Goal: Entertainment & Leisure: Browse casually

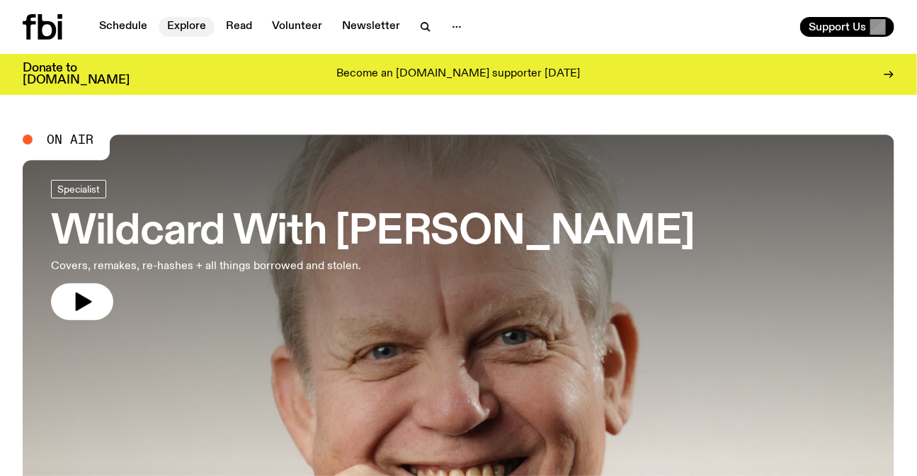
click at [199, 28] on link "Explore" at bounding box center [187, 27] width 56 height 20
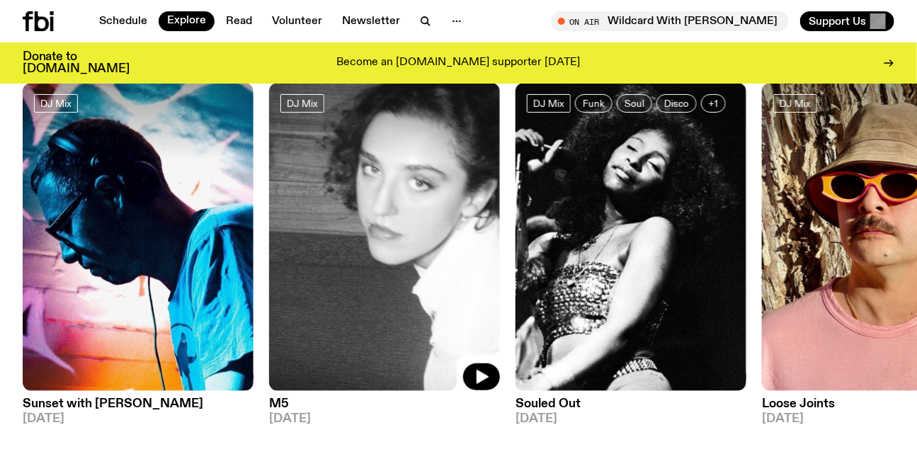
scroll to position [126, 0]
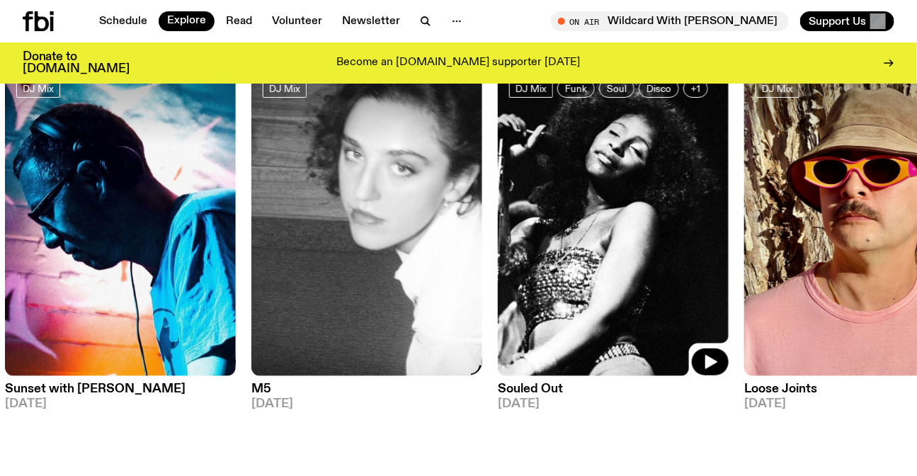
drag, startPoint x: 605, startPoint y: 224, endPoint x: 176, endPoint y: 220, distance: 428.4
click at [498, 222] on img at bounding box center [613, 222] width 231 height 308
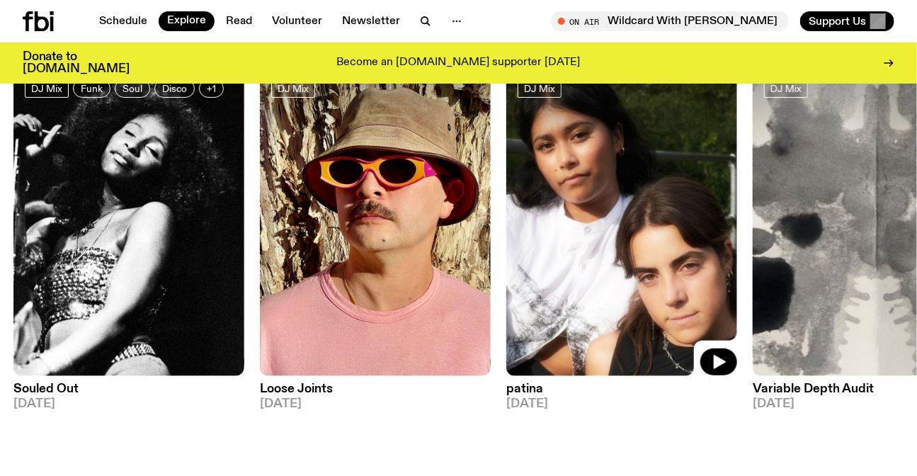
drag, startPoint x: 688, startPoint y: 224, endPoint x: 343, endPoint y: 205, distance: 346.1
click at [506, 210] on img at bounding box center [621, 222] width 231 height 308
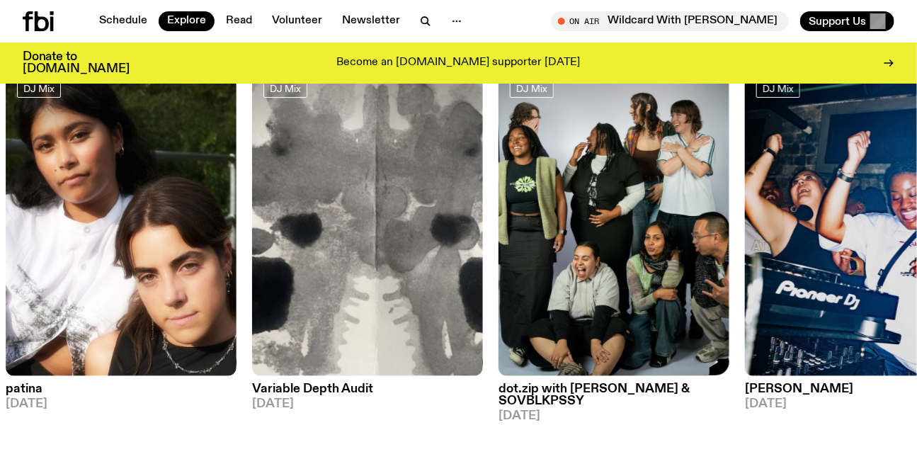
drag, startPoint x: 770, startPoint y: 212, endPoint x: 336, endPoint y: 192, distance: 434.5
click at [375, 201] on div "DJ Mix Sunset with Simon Caldwell 18.08.25 DJ Mix M5 17.08.25 DJ Mix Funk Soul …" at bounding box center [459, 245] width 872 height 354
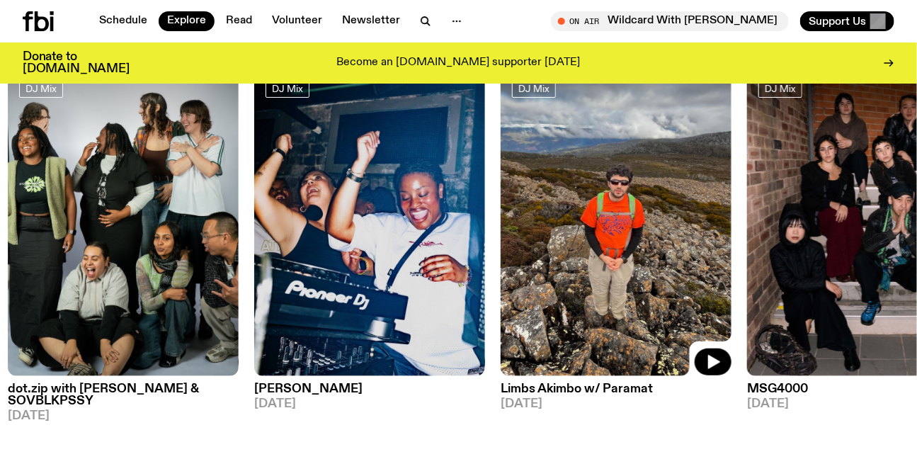
drag, startPoint x: 664, startPoint y: 196, endPoint x: 382, endPoint y: 195, distance: 281.8
click at [501, 196] on img at bounding box center [616, 222] width 231 height 308
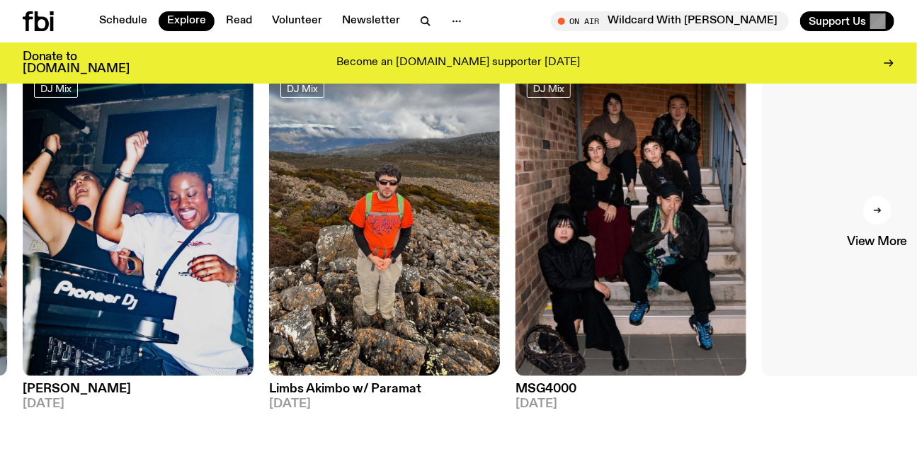
click at [856, 240] on span "View More" at bounding box center [877, 242] width 60 height 12
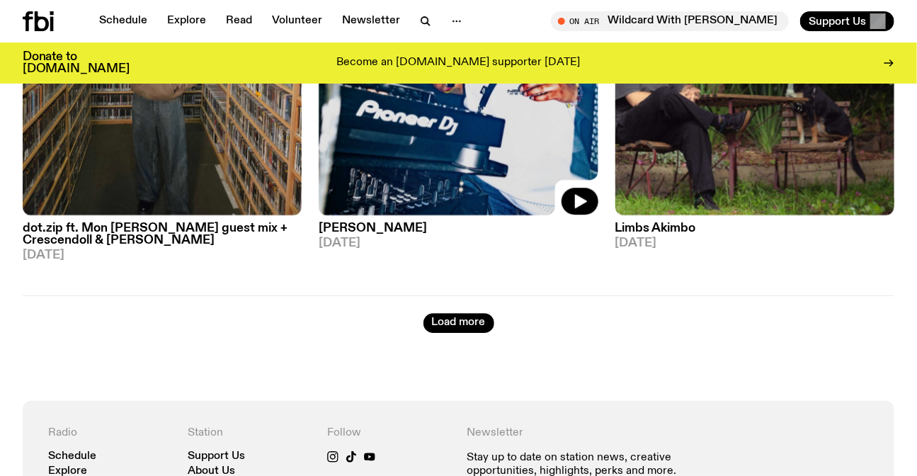
scroll to position [3468, 0]
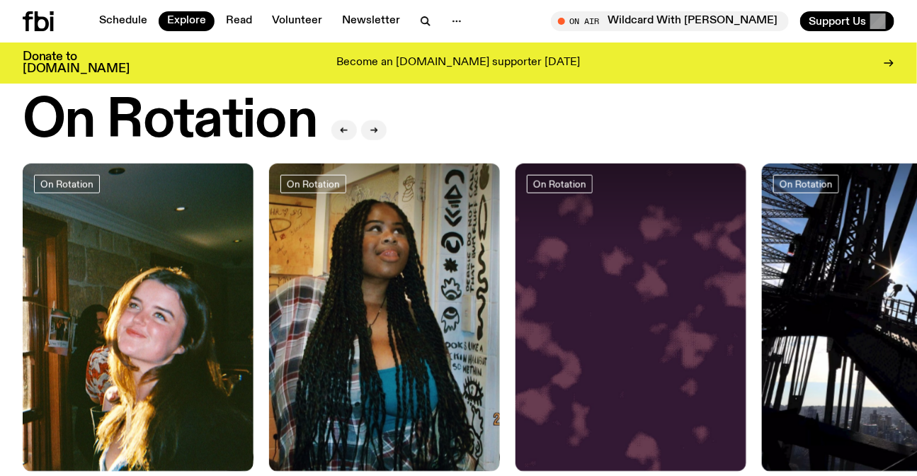
scroll to position [641, 0]
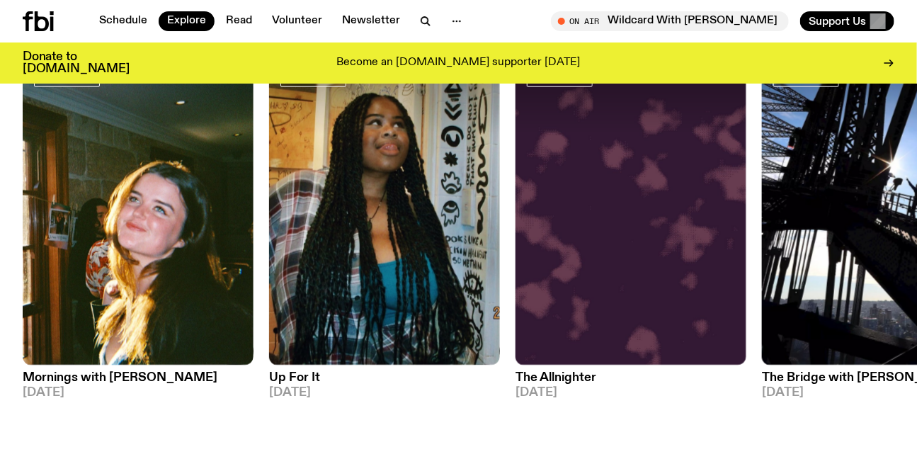
drag, startPoint x: 729, startPoint y: 193, endPoint x: 35, endPoint y: 200, distance: 694.7
click at [516, 200] on img at bounding box center [631, 211] width 231 height 308
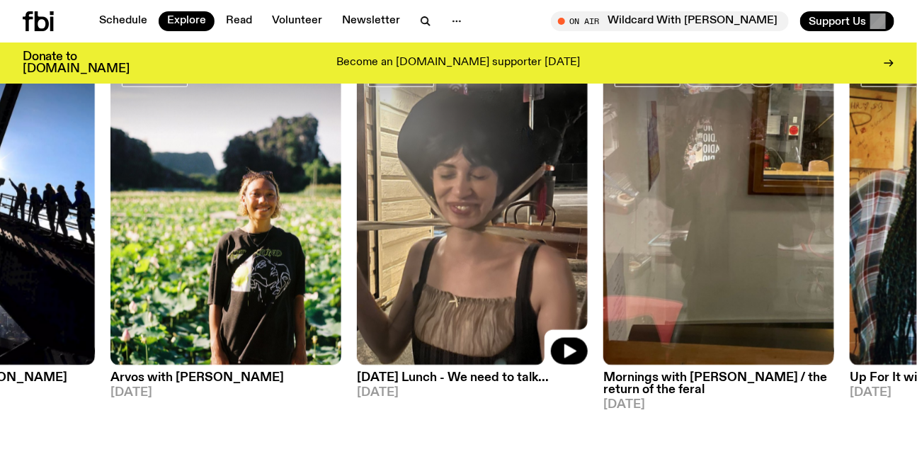
drag, startPoint x: 710, startPoint y: 210, endPoint x: 492, endPoint y: 210, distance: 218.1
click at [492, 210] on img at bounding box center [472, 211] width 231 height 308
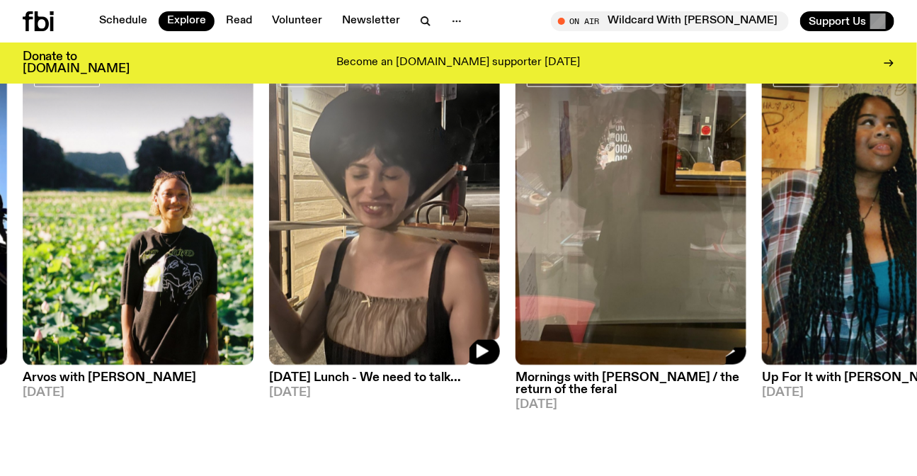
click at [425, 176] on img at bounding box center [384, 211] width 231 height 308
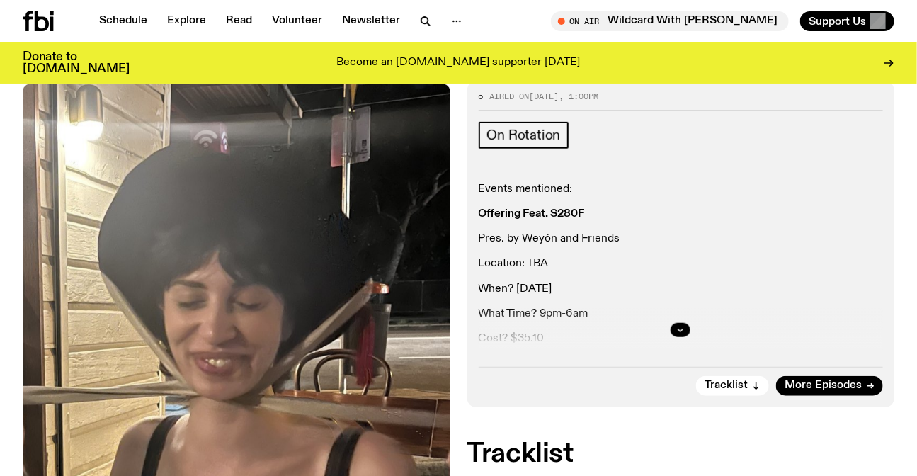
scroll to position [316, 0]
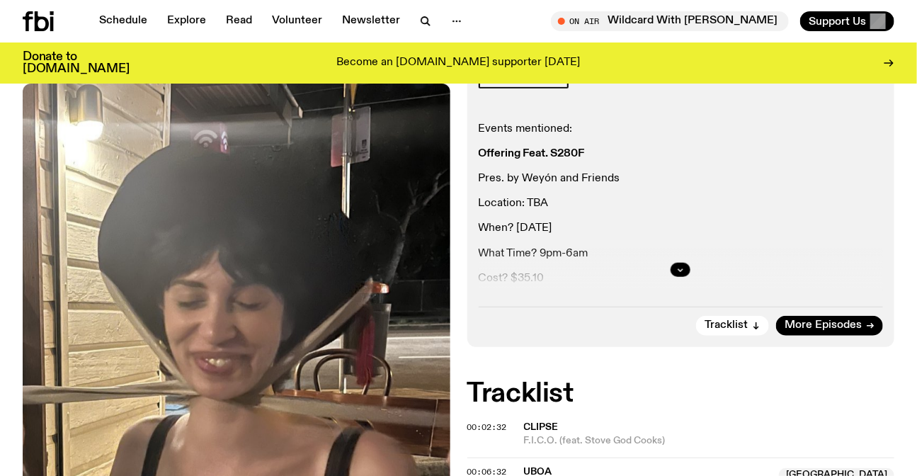
click at [668, 268] on div at bounding box center [681, 269] width 405 height 45
click at [678, 269] on icon "button" at bounding box center [680, 270] width 8 height 8
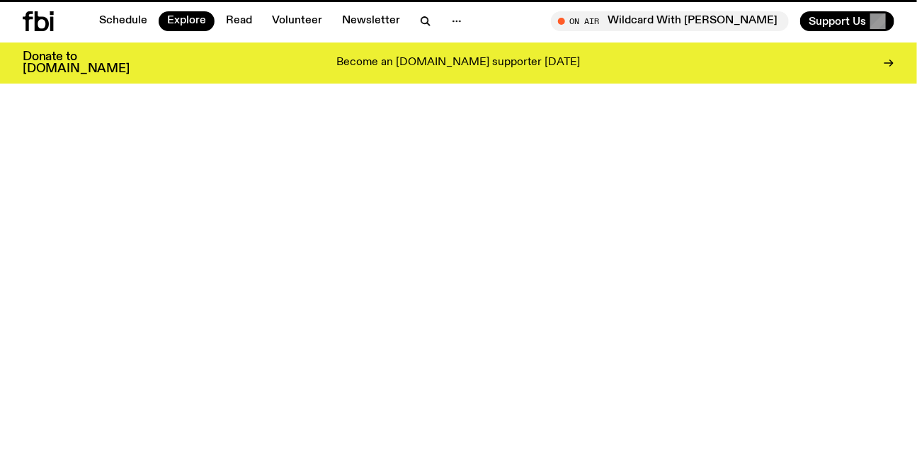
scroll to position [641, 0]
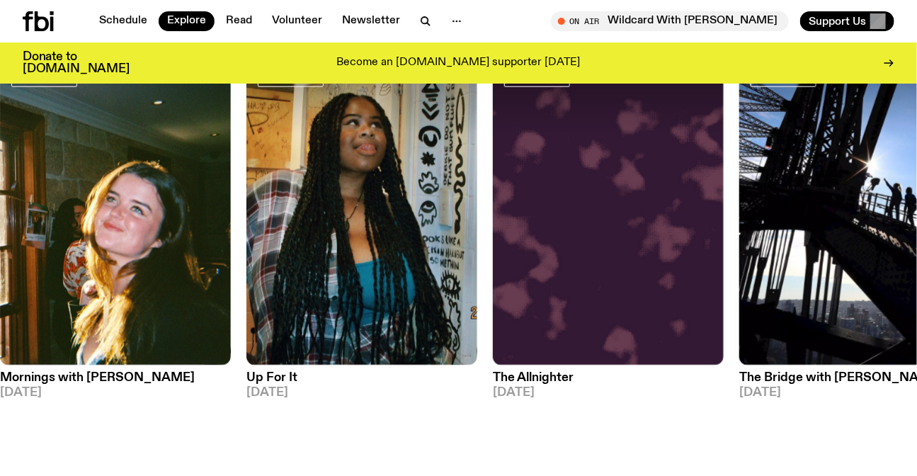
drag, startPoint x: 620, startPoint y: 264, endPoint x: 239, endPoint y: 245, distance: 381.5
click at [493, 256] on img at bounding box center [608, 211] width 231 height 308
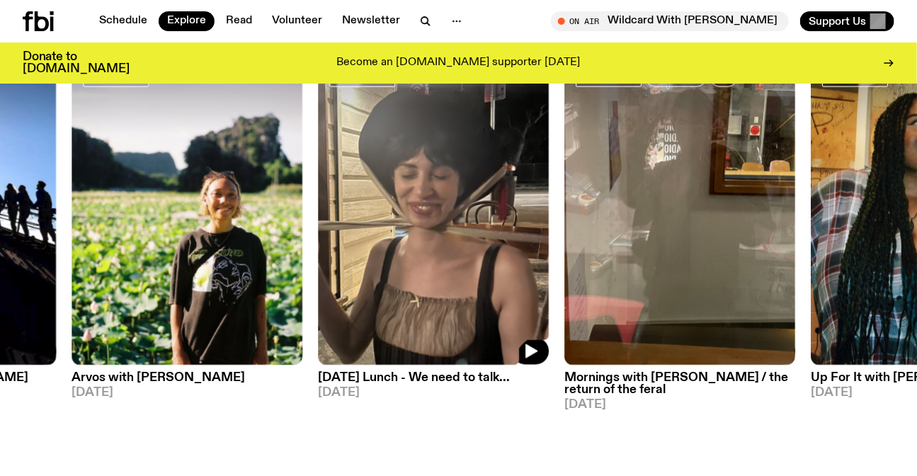
drag, startPoint x: 490, startPoint y: 258, endPoint x: 164, endPoint y: 242, distance: 326.2
click at [318, 246] on img at bounding box center [433, 211] width 231 height 308
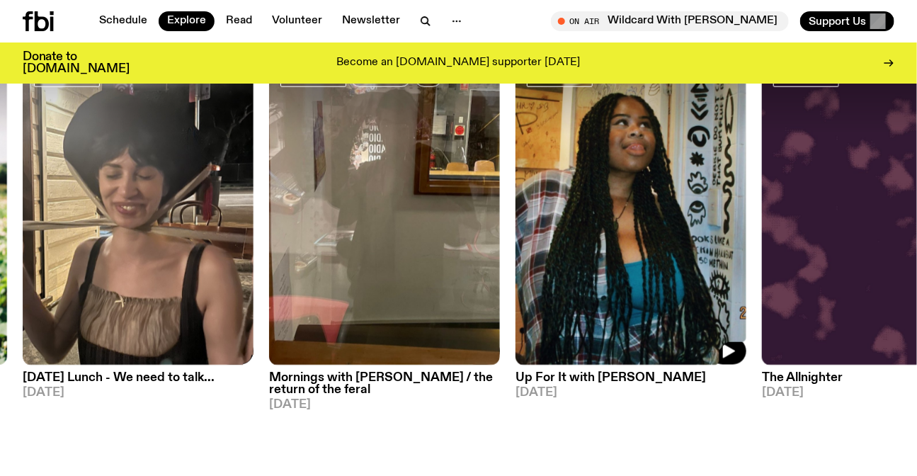
drag, startPoint x: 614, startPoint y: 229, endPoint x: 167, endPoint y: 217, distance: 447.0
click at [516, 218] on img at bounding box center [631, 211] width 231 height 308
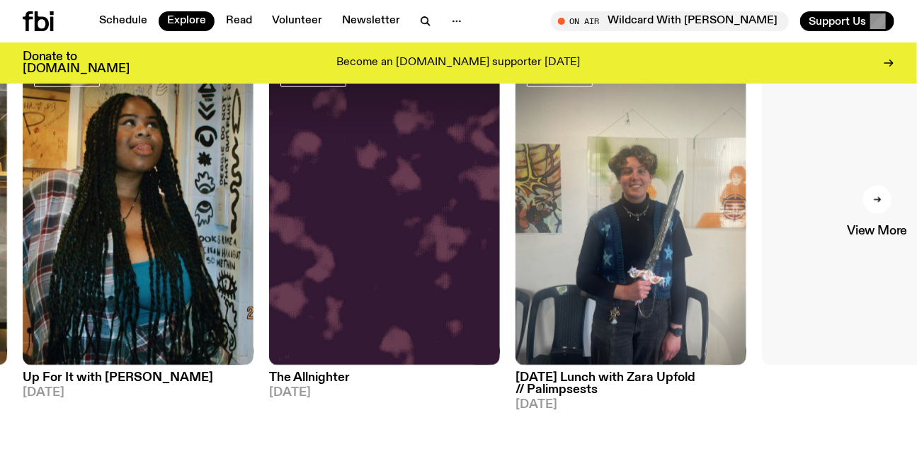
click at [863, 205] on link "View More" at bounding box center [877, 211] width 231 height 308
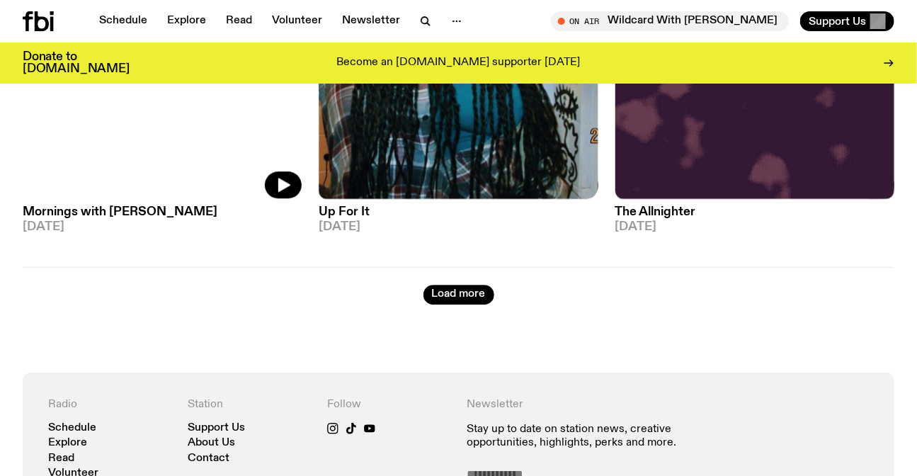
scroll to position [3595, 0]
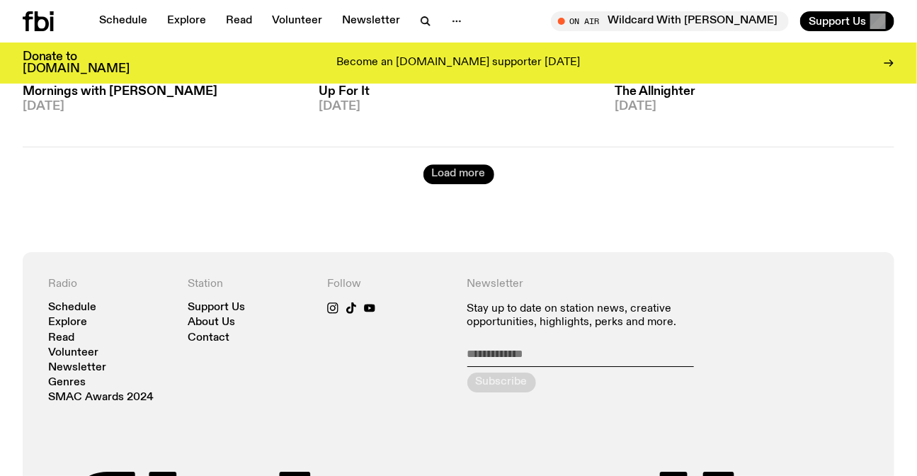
click at [455, 166] on button "Load more" at bounding box center [458, 174] width 71 height 20
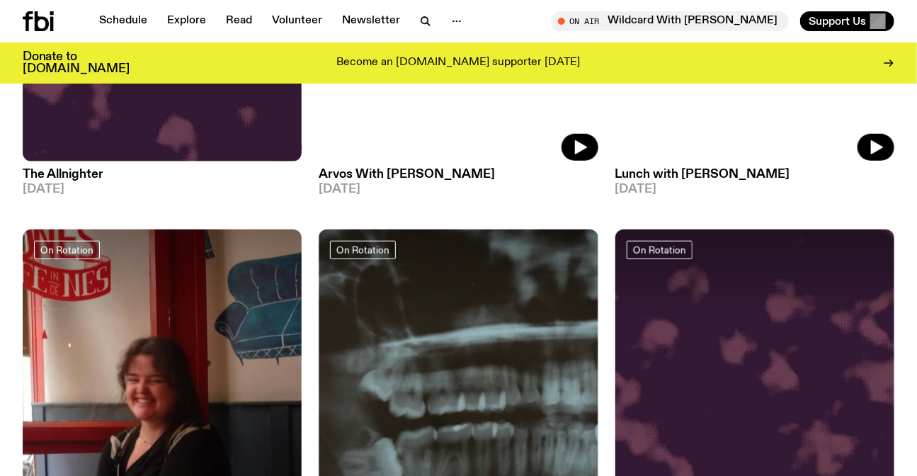
scroll to position [4624, 0]
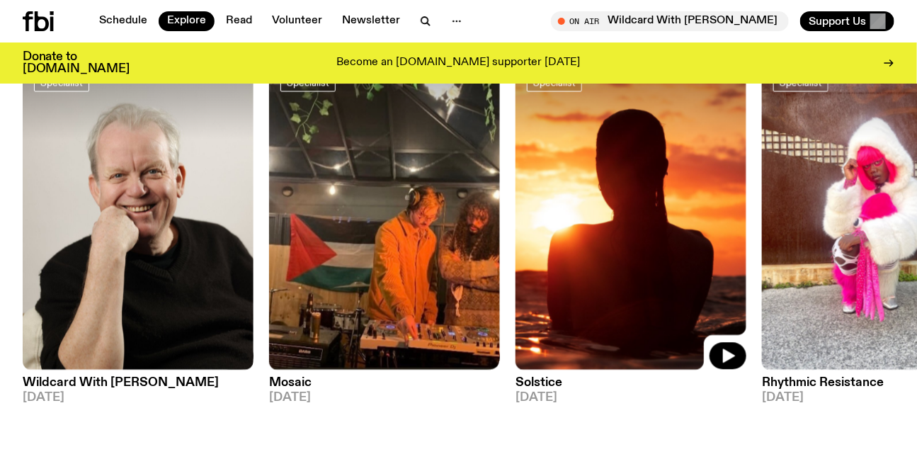
scroll to position [1156, 0]
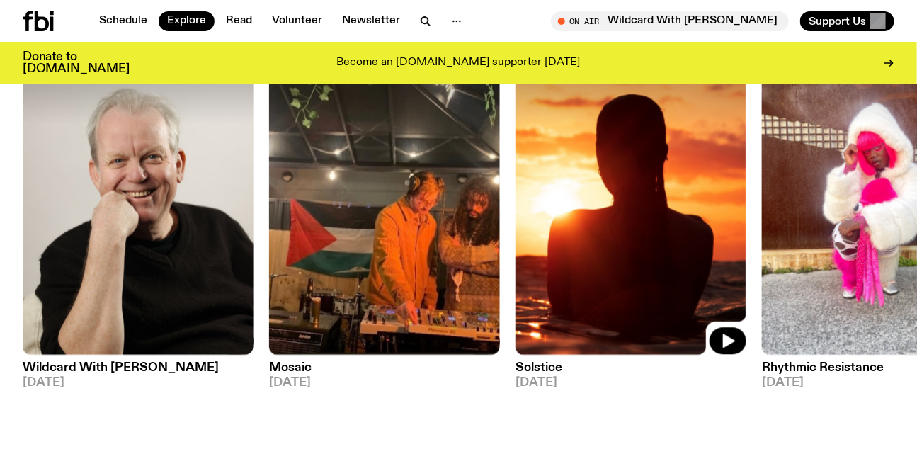
drag, startPoint x: 730, startPoint y: 234, endPoint x: 300, endPoint y: 232, distance: 430.6
click at [516, 233] on img at bounding box center [631, 201] width 231 height 308
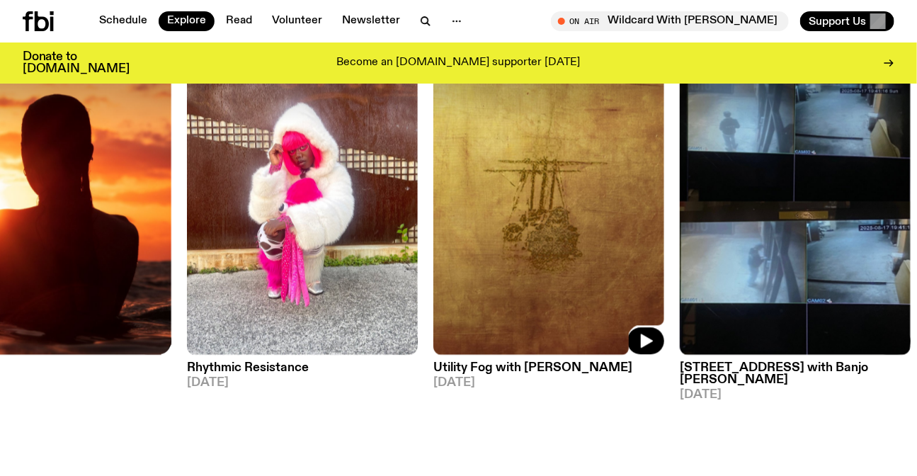
drag, startPoint x: 721, startPoint y: 241, endPoint x: 375, endPoint y: 253, distance: 345.8
click at [433, 253] on img at bounding box center [548, 201] width 231 height 308
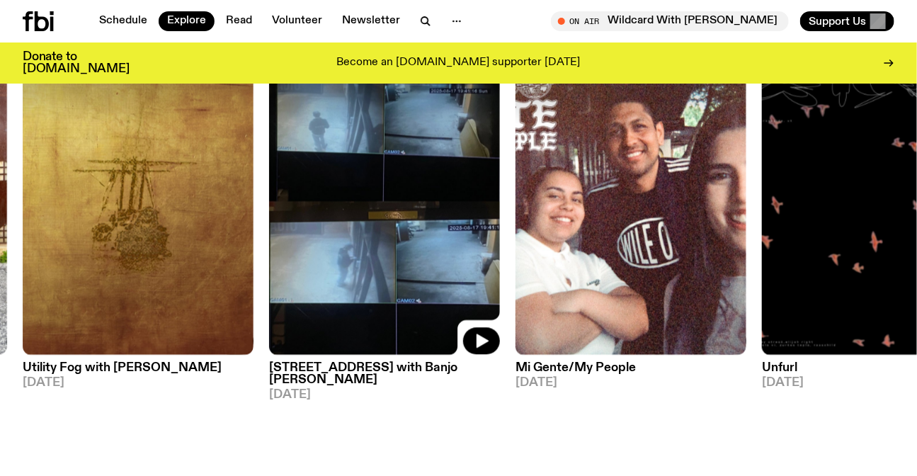
scroll to position [1091, 0]
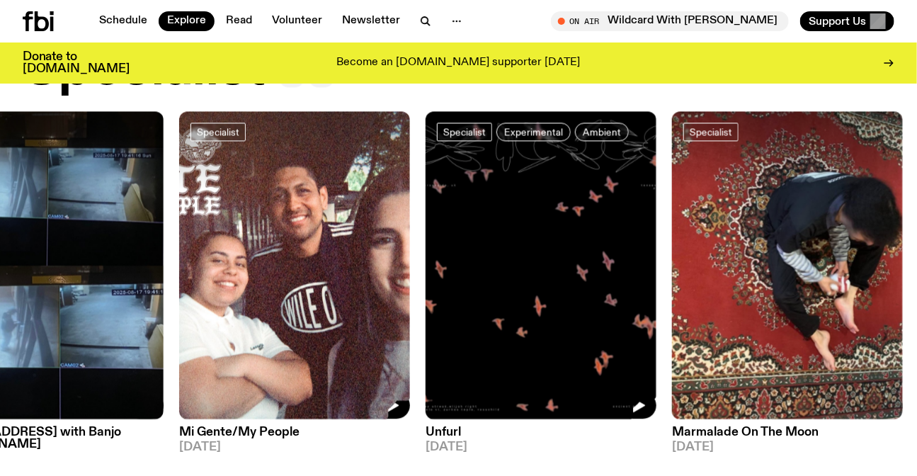
drag, startPoint x: 787, startPoint y: 210, endPoint x: 358, endPoint y: 209, distance: 429.1
click at [426, 209] on img at bounding box center [541, 265] width 231 height 308
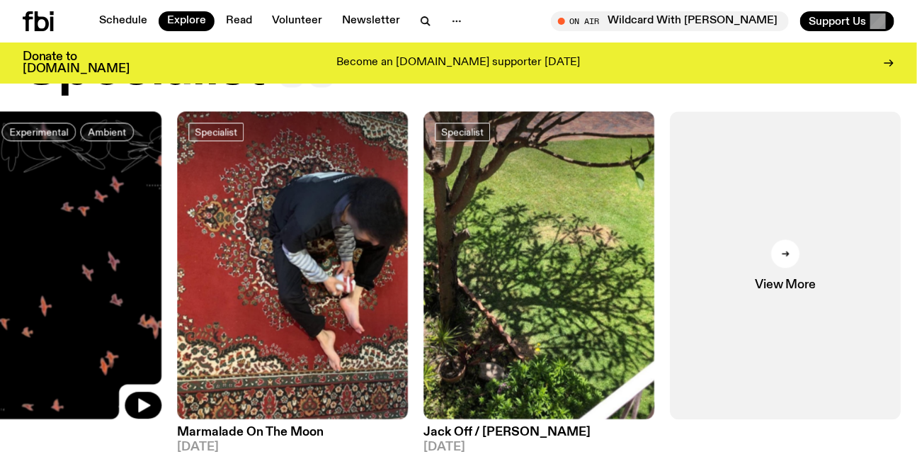
drag, startPoint x: 552, startPoint y: 222, endPoint x: 673, endPoint y: 251, distance: 123.8
click at [161, 255] on img at bounding box center [46, 265] width 231 height 308
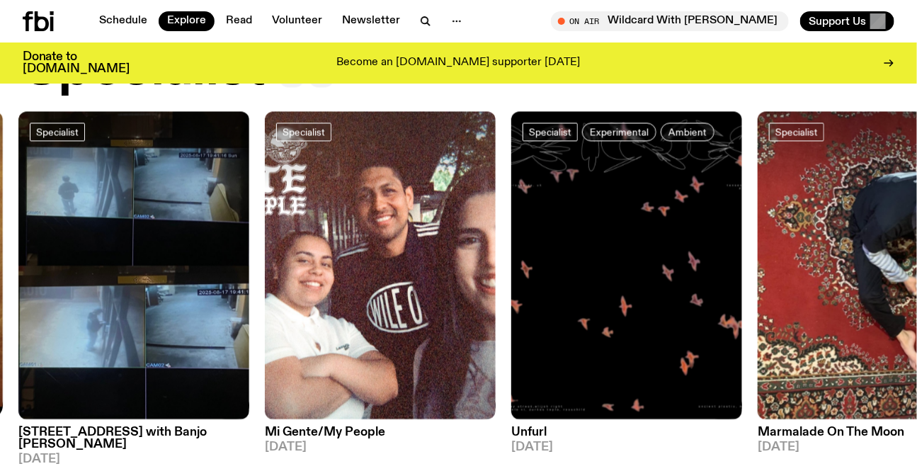
drag, startPoint x: 803, startPoint y: 295, endPoint x: 262, endPoint y: 297, distance: 541.0
click at [442, 295] on div "Specialist Wildcard With Stuart Coupe 19.08.25 Specialist Mosaic 18.08.25 Speci…" at bounding box center [459, 288] width 872 height 354
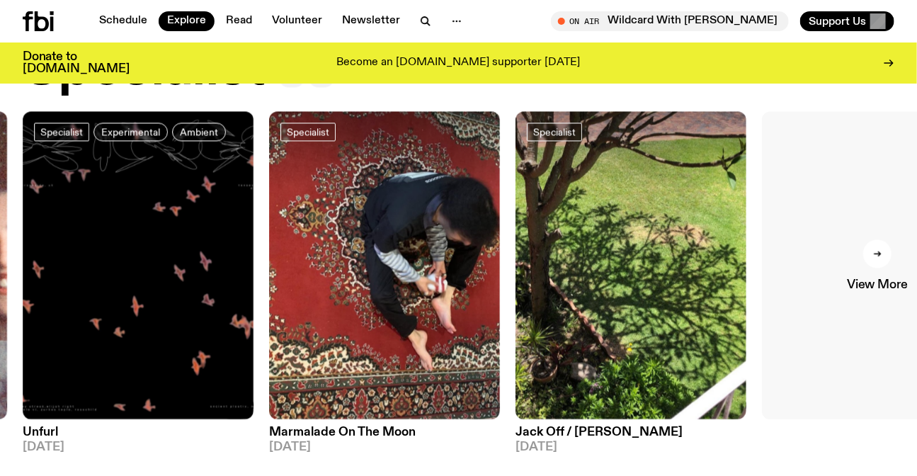
click at [911, 285] on link "View More" at bounding box center [877, 265] width 231 height 308
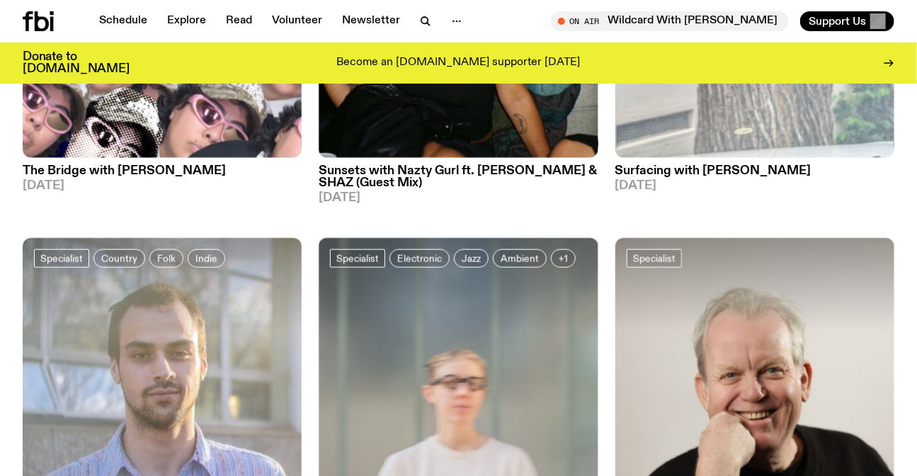
scroll to position [2823, 0]
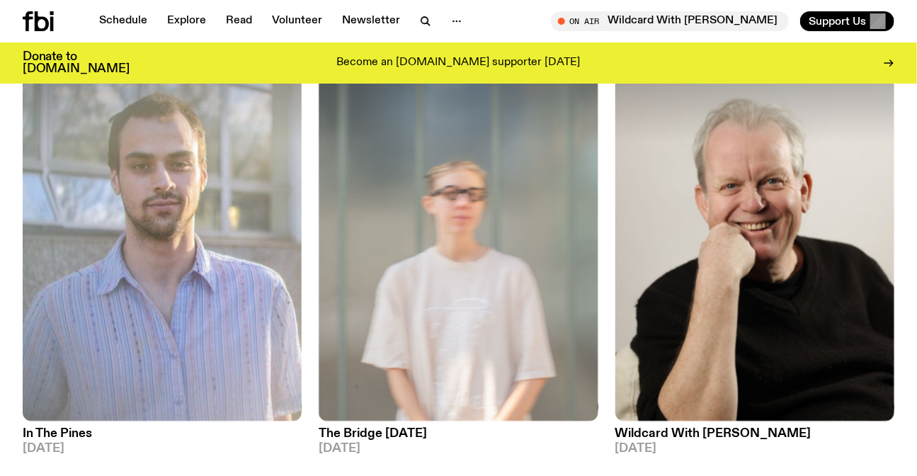
click at [21, 25] on div "Schedule Explore Read Volunteer Newsletter On Air Wildcard With Stuart Coupe Tu…" at bounding box center [458, 21] width 917 height 42
click at [32, 28] on icon at bounding box center [38, 21] width 31 height 20
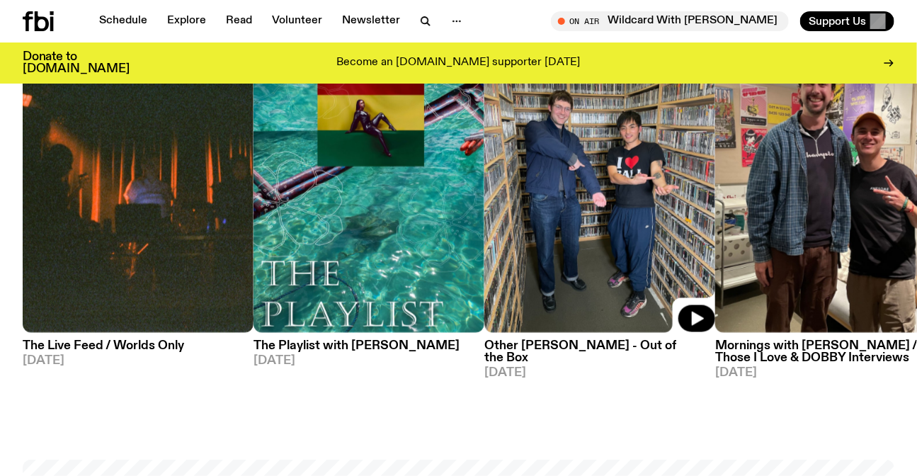
scroll to position [698, 0]
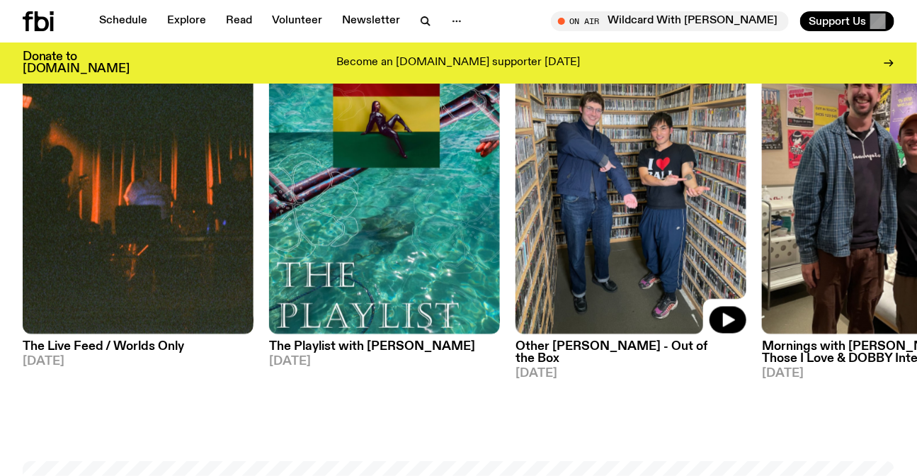
drag, startPoint x: 719, startPoint y: 205, endPoint x: 278, endPoint y: 208, distance: 440.5
click at [516, 208] on img at bounding box center [631, 181] width 231 height 308
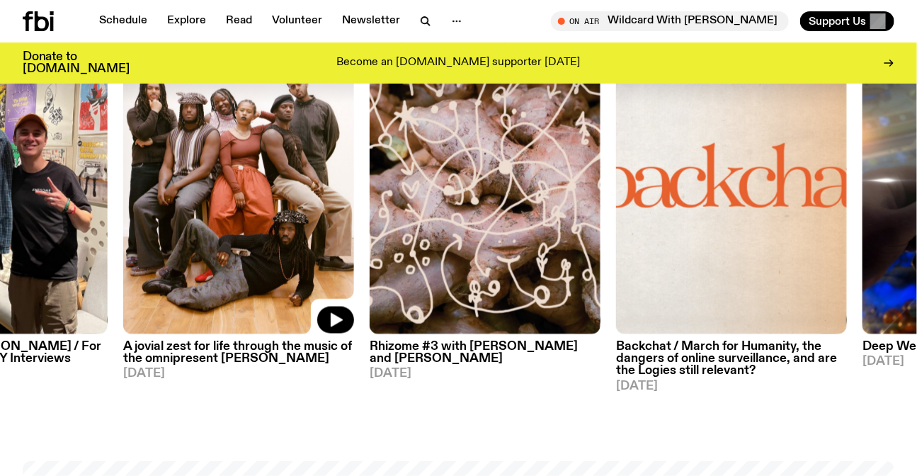
drag, startPoint x: 558, startPoint y: 203, endPoint x: 182, endPoint y: 198, distance: 376.0
click at [170, 198] on img at bounding box center [238, 181] width 231 height 308
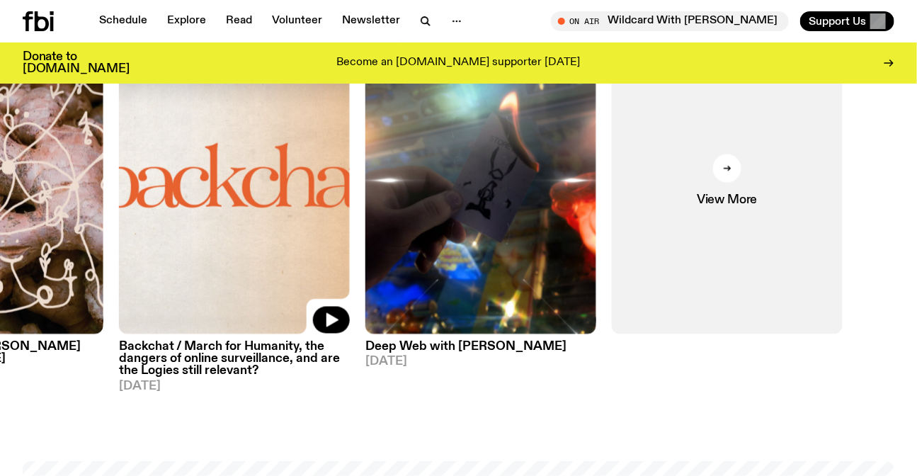
drag, startPoint x: 652, startPoint y: 198, endPoint x: 198, endPoint y: 197, distance: 454.6
click at [200, 197] on img at bounding box center [234, 181] width 231 height 308
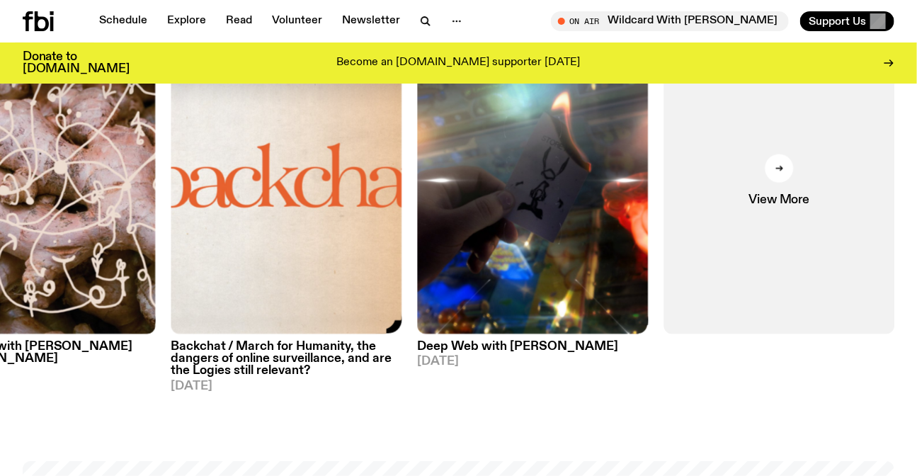
drag, startPoint x: 292, startPoint y: 223, endPoint x: 926, endPoint y: 261, distance: 635.6
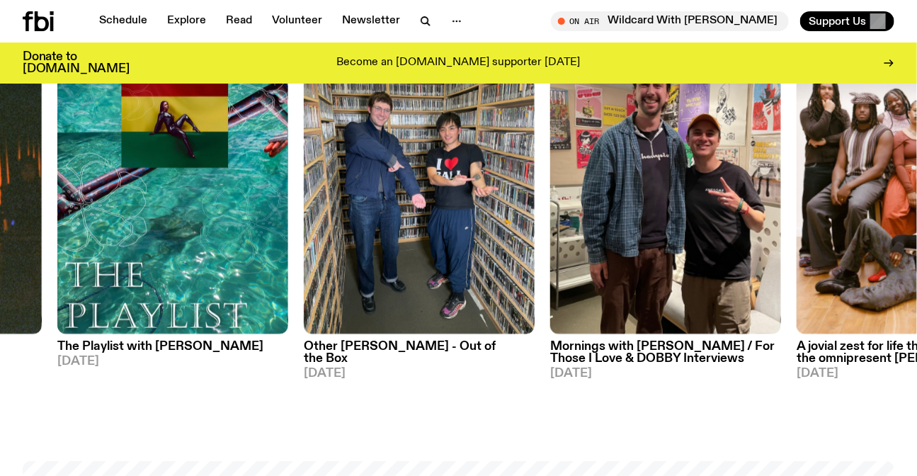
drag, startPoint x: 416, startPoint y: 195, endPoint x: 920, endPoint y: 242, distance: 506.4
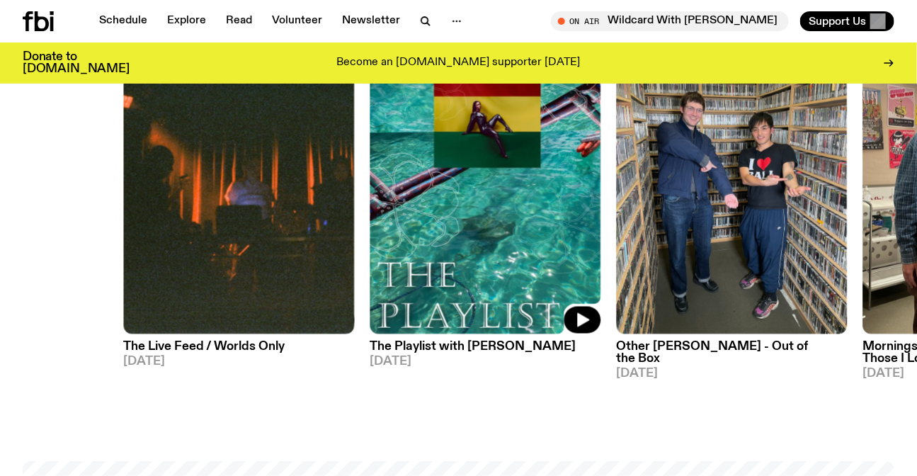
drag, startPoint x: 309, startPoint y: 240, endPoint x: 576, endPoint y: 243, distance: 267.7
click at [576, 243] on img at bounding box center [485, 181] width 231 height 308
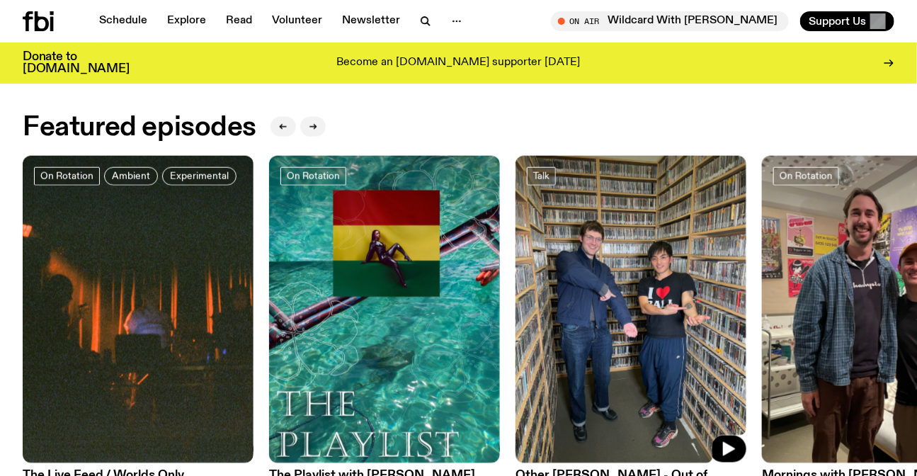
scroll to position [247, 0]
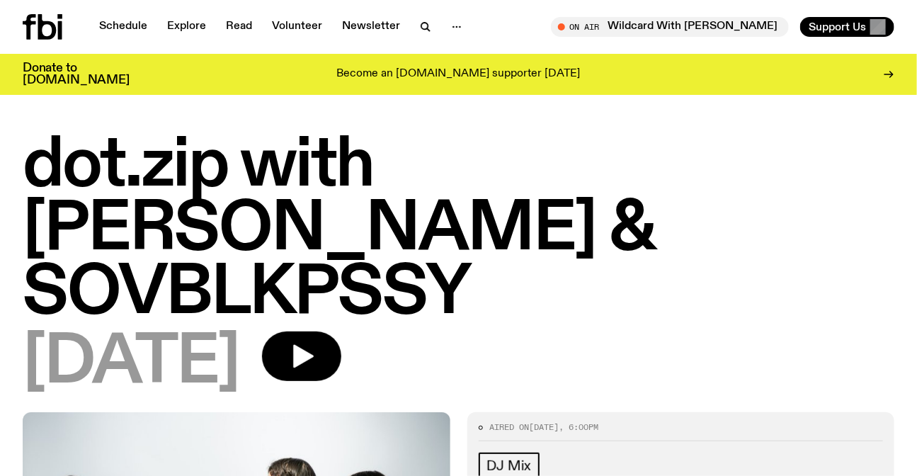
click at [135, 149] on h1 "dot.zip with [PERSON_NAME] & SOVBLKPSSY" at bounding box center [459, 230] width 872 height 191
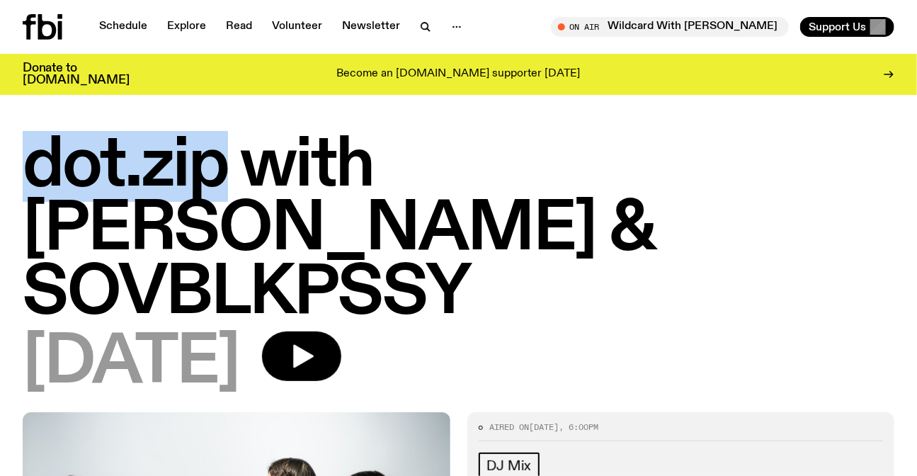
drag, startPoint x: 135, startPoint y: 149, endPoint x: 84, endPoint y: 150, distance: 50.3
click at [84, 150] on h1 "dot.zip with [PERSON_NAME] & SOVBLKPSSY" at bounding box center [459, 230] width 872 height 191
copy h1 "dot.zip"
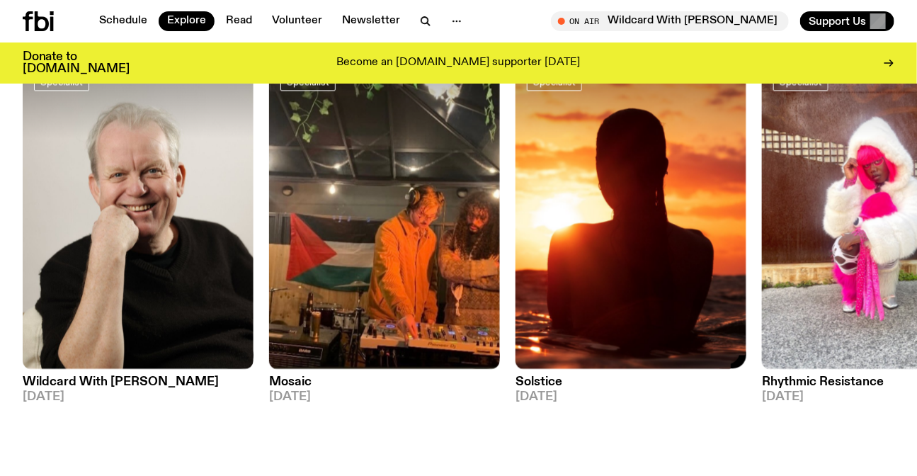
scroll to position [1147, 0]
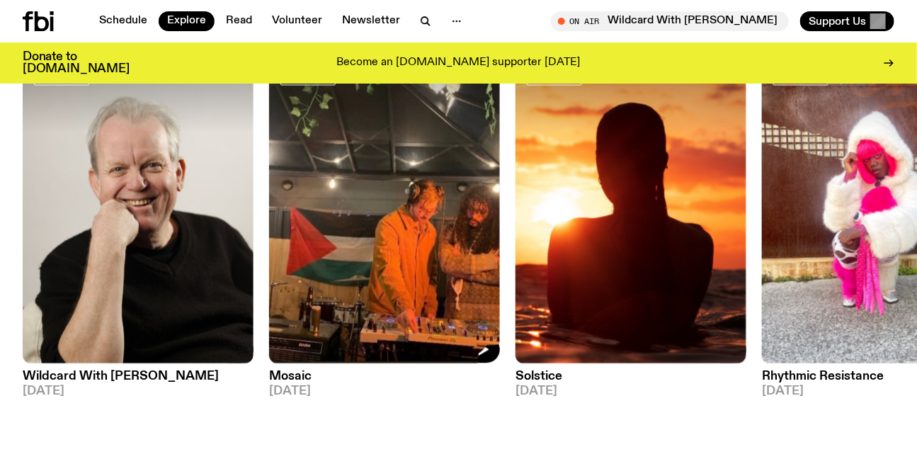
click at [360, 219] on img at bounding box center [384, 209] width 231 height 308
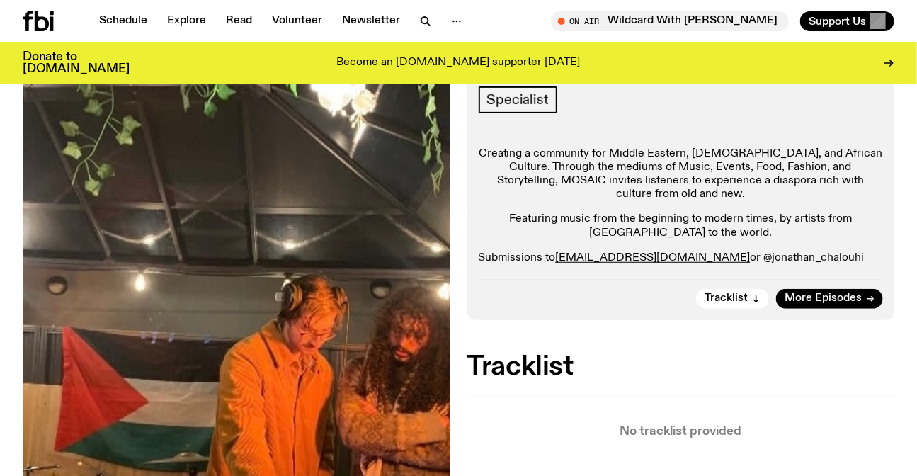
scroll to position [118, 0]
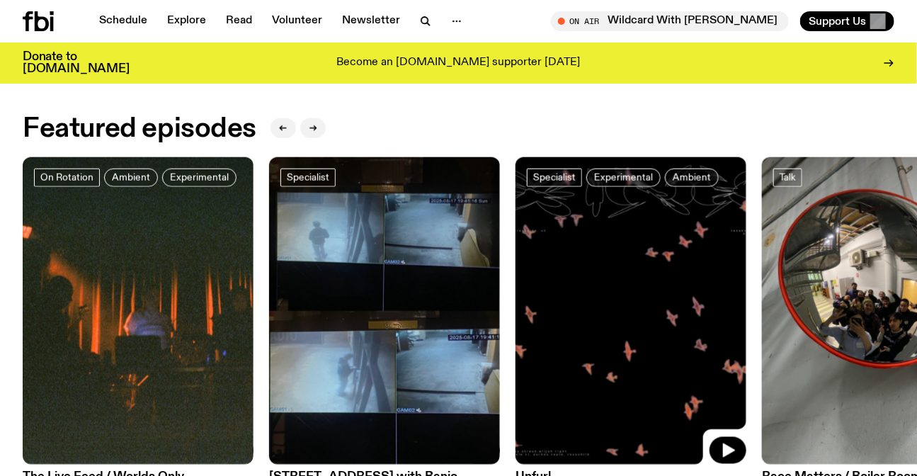
scroll to position [632, 0]
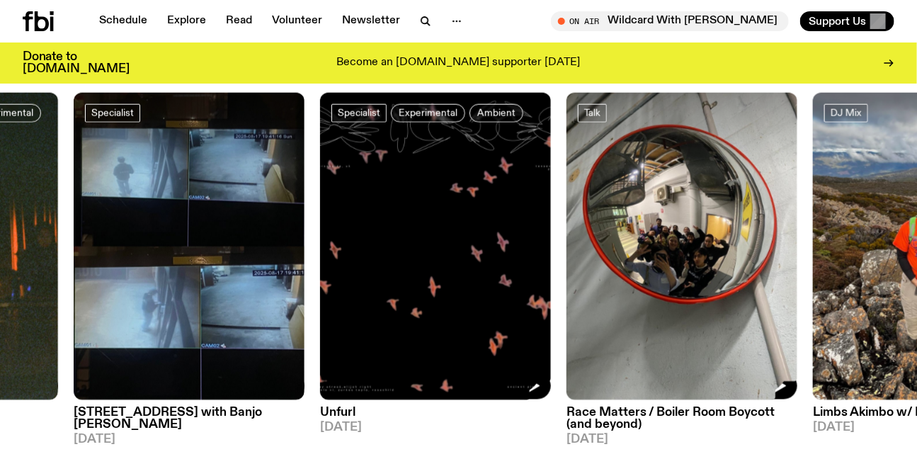
drag, startPoint x: 785, startPoint y: 258, endPoint x: 384, endPoint y: 257, distance: 400.8
click at [567, 258] on img at bounding box center [682, 247] width 231 height 308
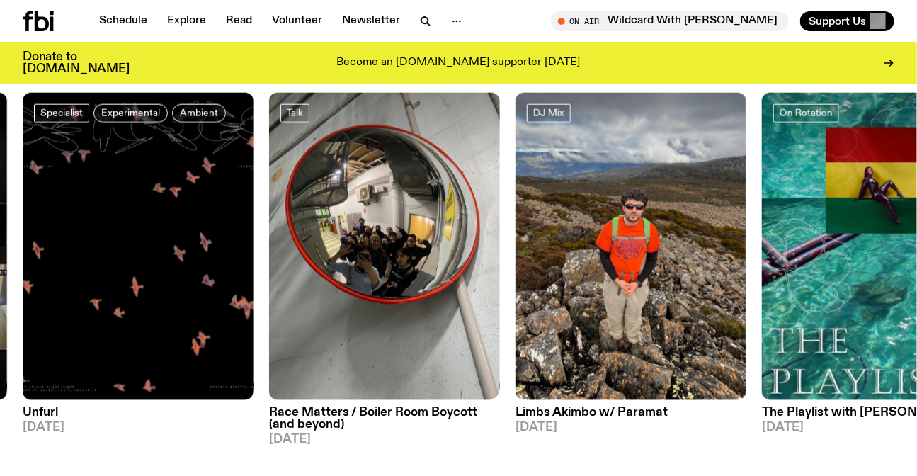
click at [364, 215] on img at bounding box center [384, 247] width 231 height 308
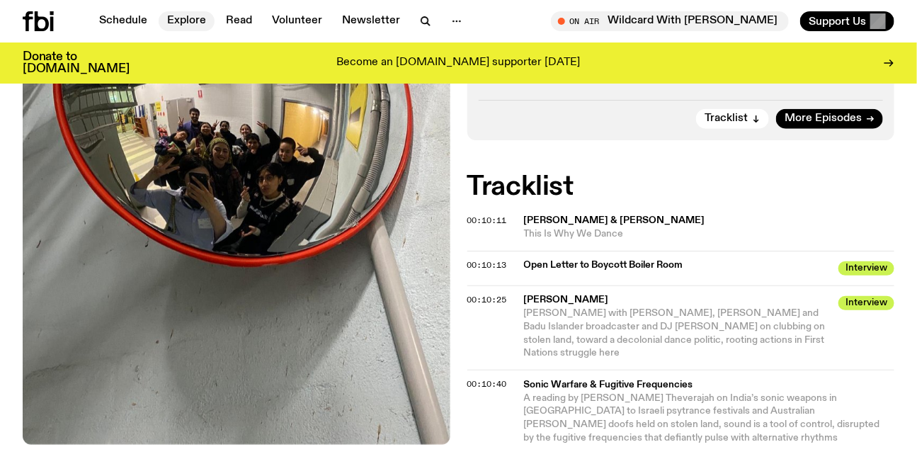
scroll to position [404, 0]
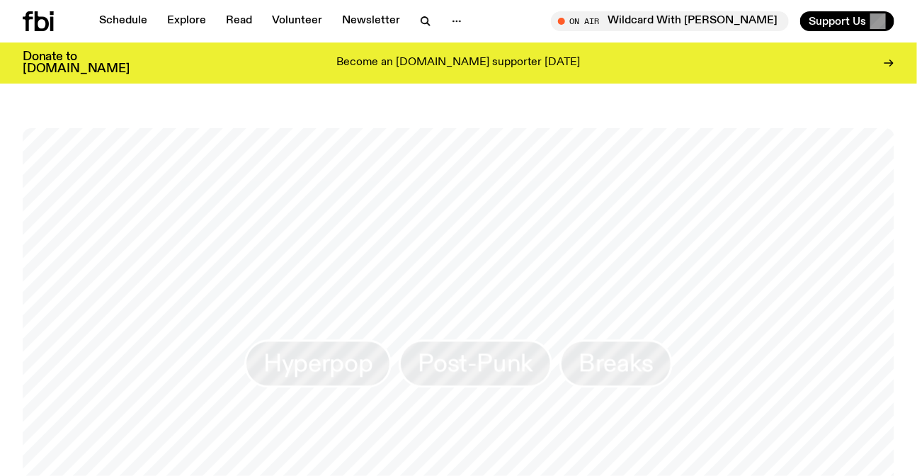
scroll to position [632, 0]
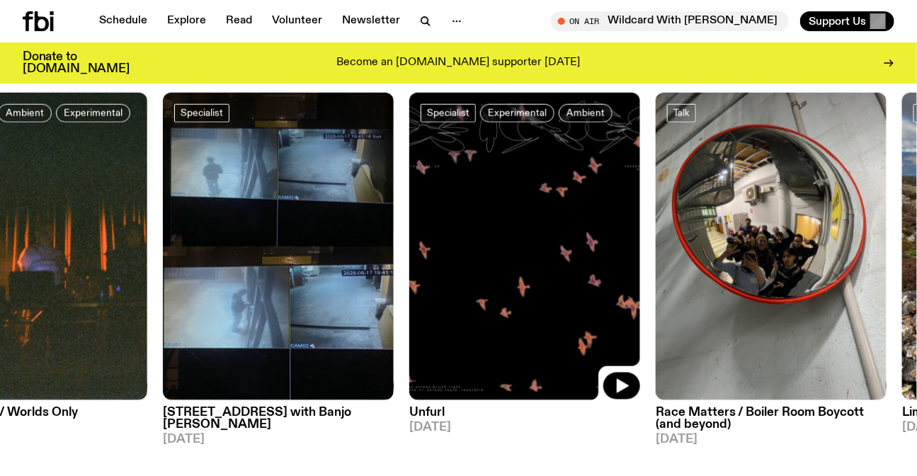
drag, startPoint x: 684, startPoint y: 248, endPoint x: 229, endPoint y: 242, distance: 454.7
click at [409, 242] on img at bounding box center [524, 247] width 231 height 308
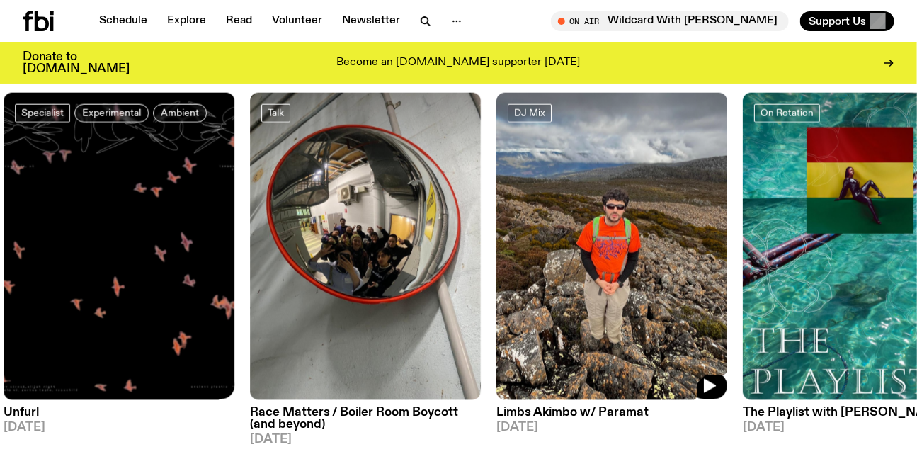
drag, startPoint x: 664, startPoint y: 252, endPoint x: 339, endPoint y: 262, distance: 325.2
click at [496, 262] on img at bounding box center [611, 247] width 231 height 308
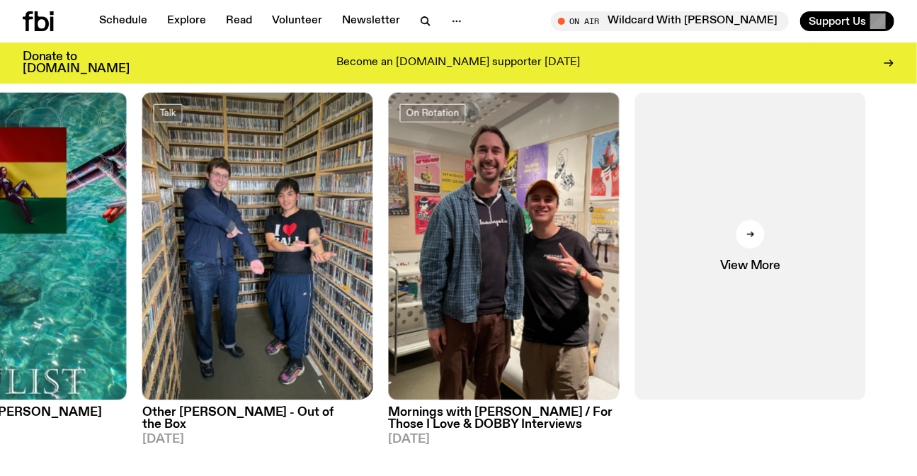
drag, startPoint x: 753, startPoint y: 309, endPoint x: 602, endPoint y: 315, distance: 151.6
click at [602, 315] on div "On Rotation Ambient Experimental The Live Feed / Worlds Only [DATE] Specialist …" at bounding box center [459, 270] width 872 height 354
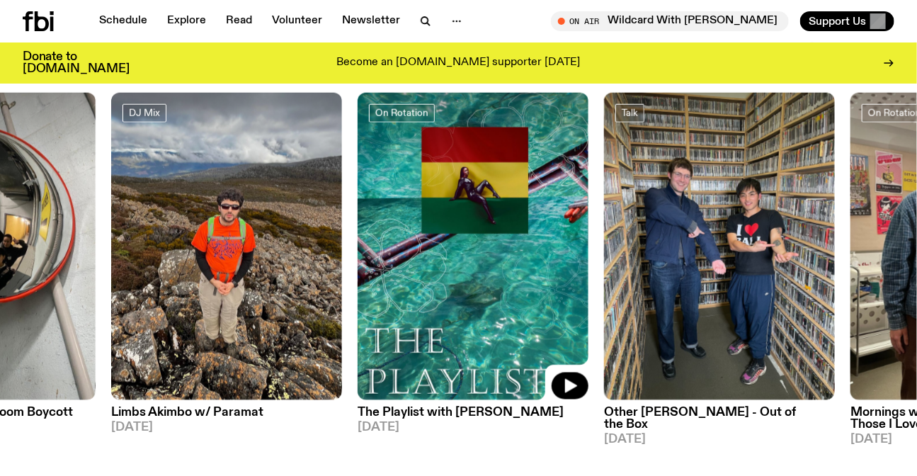
drag, startPoint x: 365, startPoint y: 234, endPoint x: 801, endPoint y: 241, distance: 435.6
click at [588, 241] on img at bounding box center [473, 247] width 231 height 308
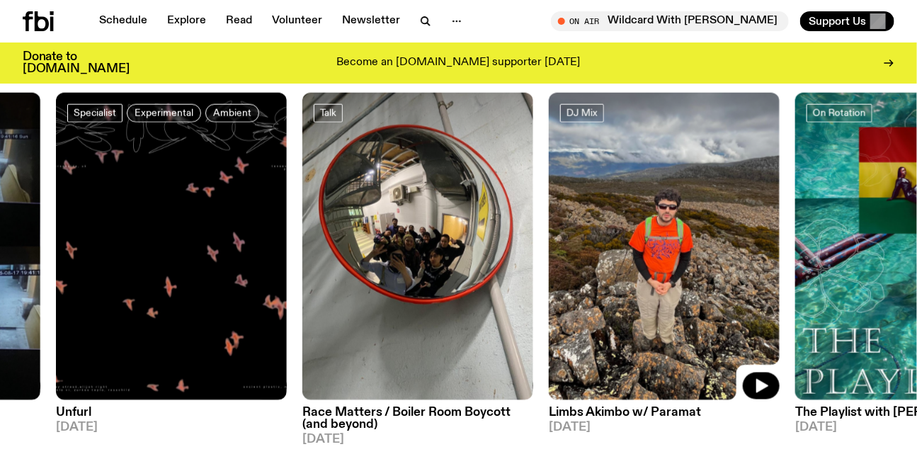
drag, startPoint x: 552, startPoint y: 227, endPoint x: 809, endPoint y: 237, distance: 256.5
click at [780, 236] on img at bounding box center [664, 247] width 231 height 308
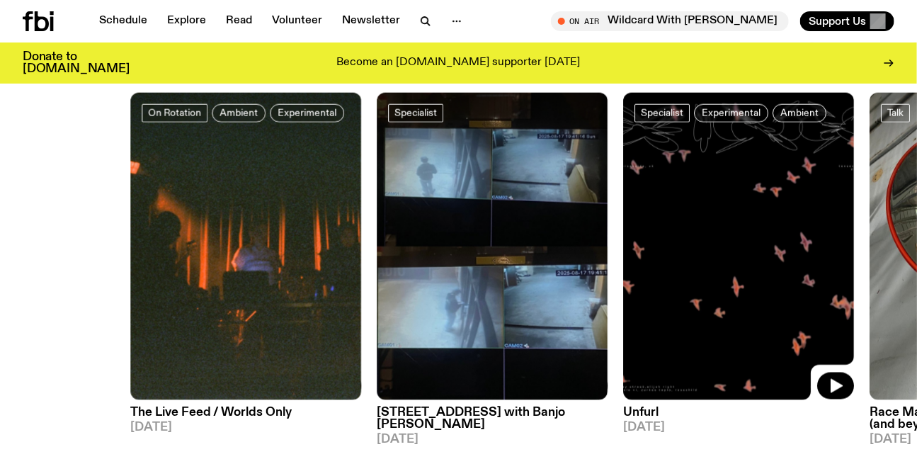
drag, startPoint x: 567, startPoint y: 234, endPoint x: 668, endPoint y: 248, distance: 102.9
click at [669, 253] on img at bounding box center [738, 247] width 231 height 308
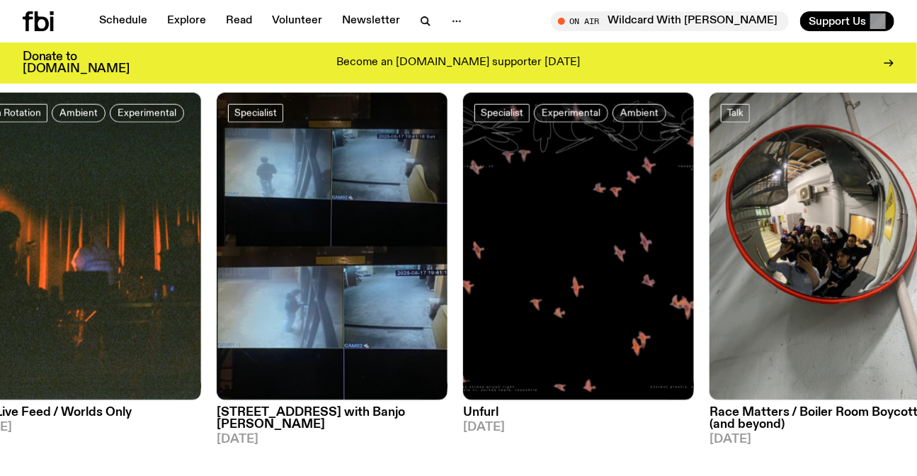
drag, startPoint x: 695, startPoint y: 283, endPoint x: 194, endPoint y: 260, distance: 501.9
click at [229, 278] on div "On Rotation Ambient Experimental The Live Feed / Worlds Only 01.08.25 Specialis…" at bounding box center [459, 270] width 872 height 354
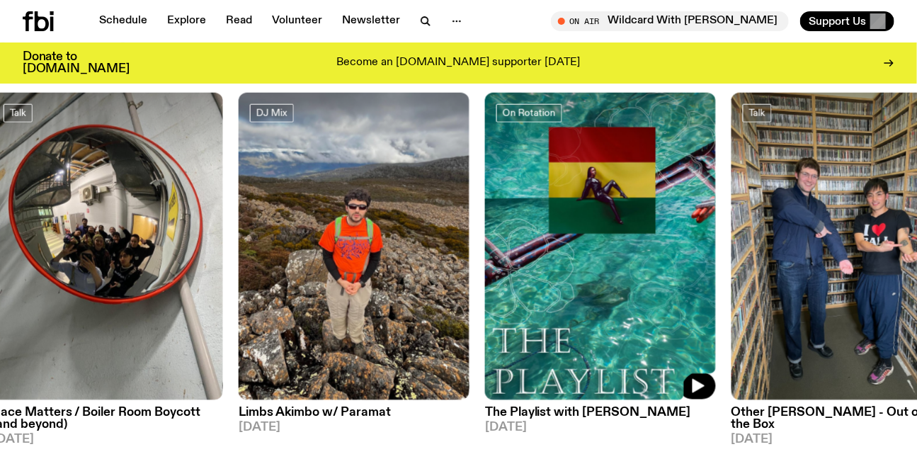
drag, startPoint x: 663, startPoint y: 257, endPoint x: 467, endPoint y: 264, distance: 196.3
click at [485, 264] on img at bounding box center [600, 247] width 231 height 308
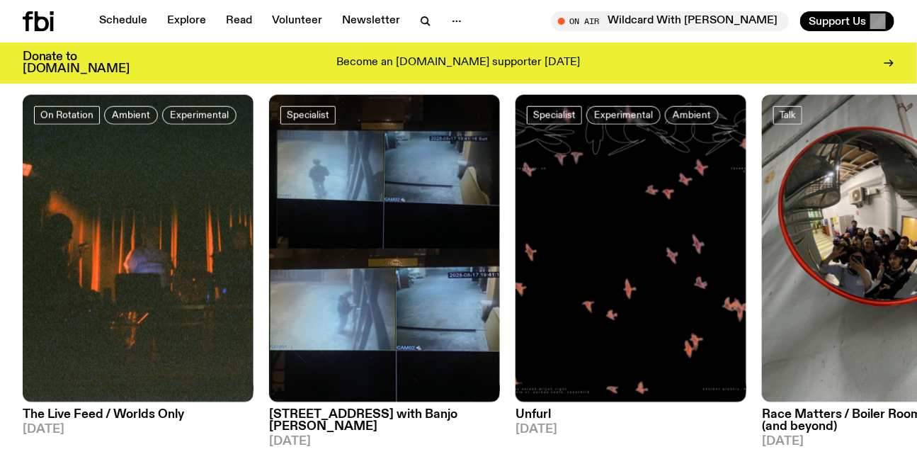
scroll to position [632, 0]
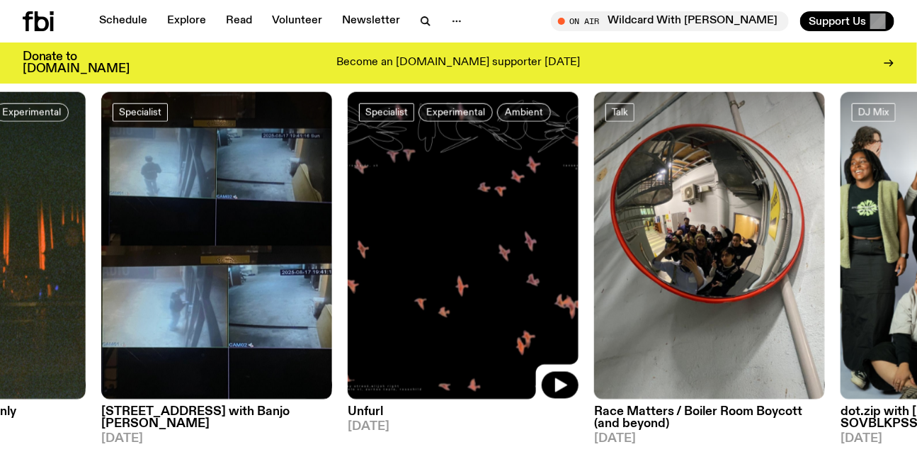
drag, startPoint x: 704, startPoint y: 283, endPoint x: 389, endPoint y: 272, distance: 314.6
click at [395, 273] on img at bounding box center [463, 246] width 231 height 308
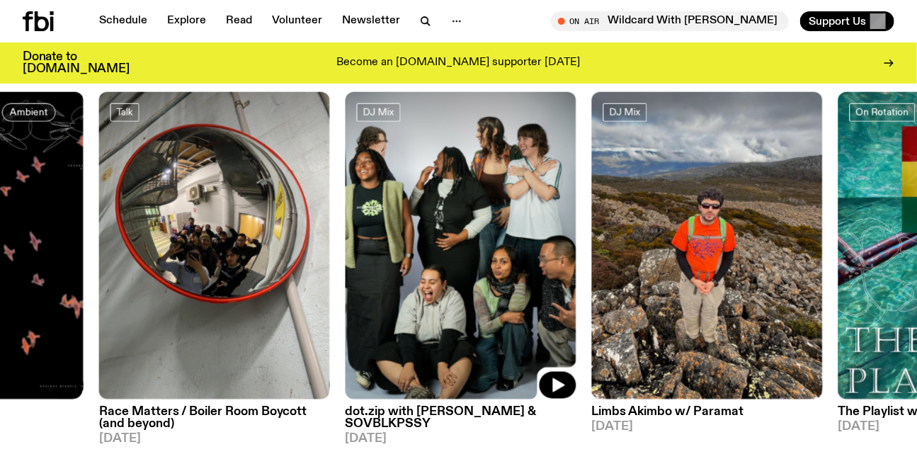
drag, startPoint x: 550, startPoint y: 281, endPoint x: 266, endPoint y: 274, distance: 284.1
click at [346, 277] on img at bounding box center [461, 246] width 231 height 308
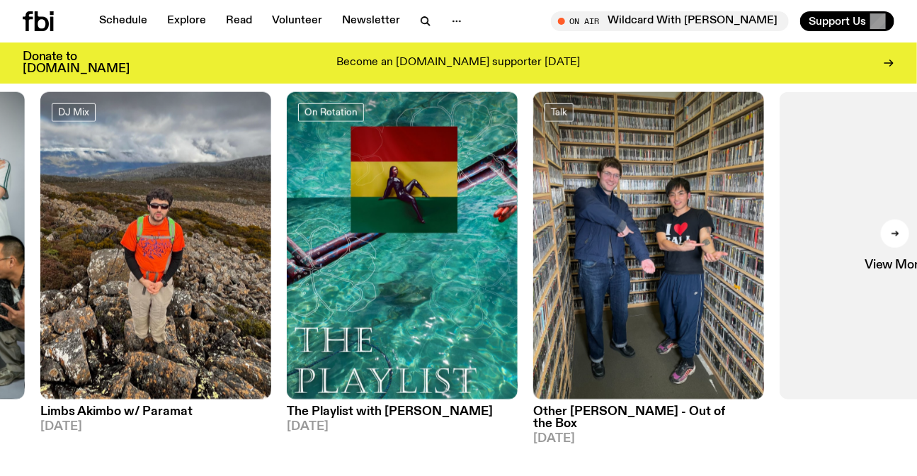
drag, startPoint x: 686, startPoint y: 119, endPoint x: 552, endPoint y: 126, distance: 134.0
click at [555, 126] on div "Talk Other [PERSON_NAME] - Out of the Box [DATE]" at bounding box center [648, 269] width 231 height 354
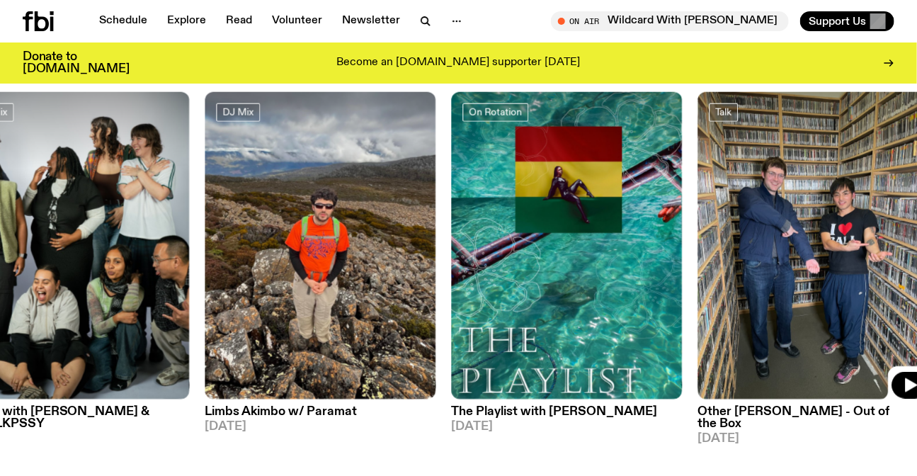
drag, startPoint x: 514, startPoint y: 300, endPoint x: 823, endPoint y: 321, distance: 309.5
click at [823, 321] on img at bounding box center [813, 246] width 231 height 308
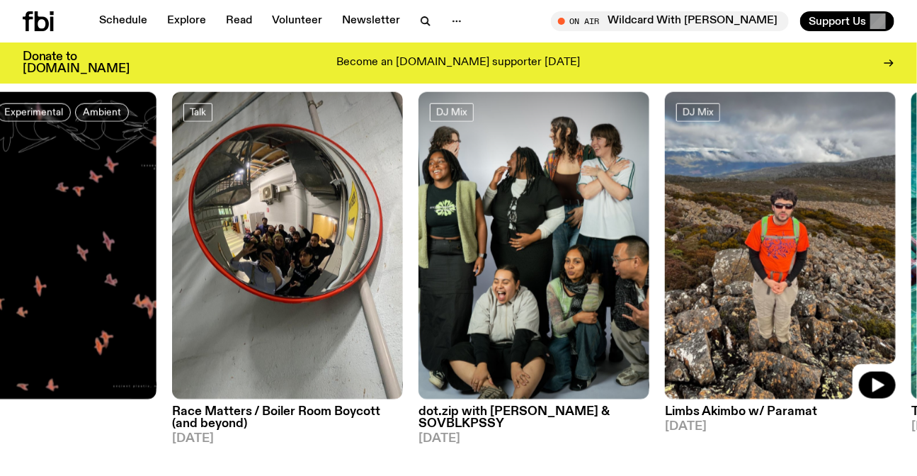
drag, startPoint x: 503, startPoint y: 239, endPoint x: 870, endPoint y: 246, distance: 366.9
click at [870, 246] on img at bounding box center [780, 246] width 231 height 308
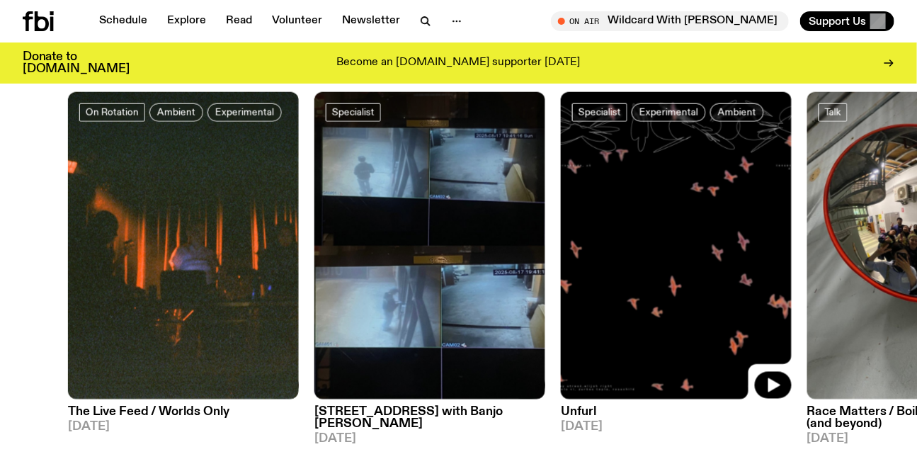
drag, startPoint x: 319, startPoint y: 228, endPoint x: 625, endPoint y: 231, distance: 305.2
click at [625, 231] on img at bounding box center [676, 246] width 231 height 308
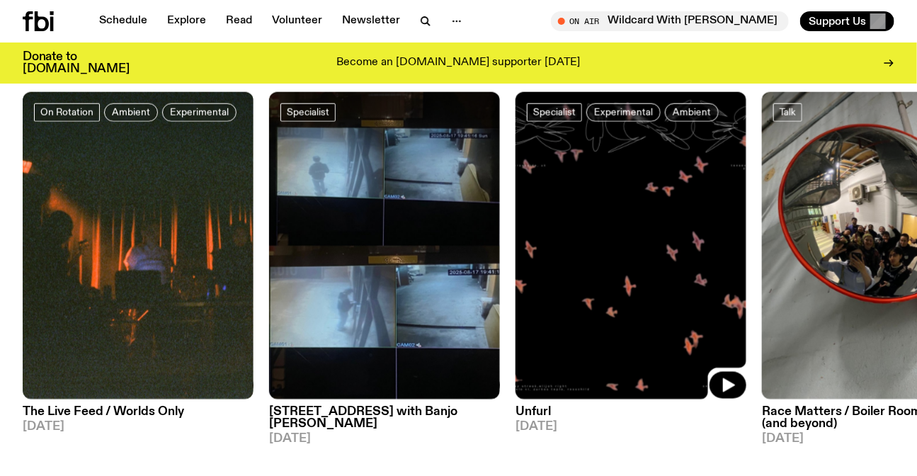
click at [440, 248] on img at bounding box center [384, 246] width 231 height 308
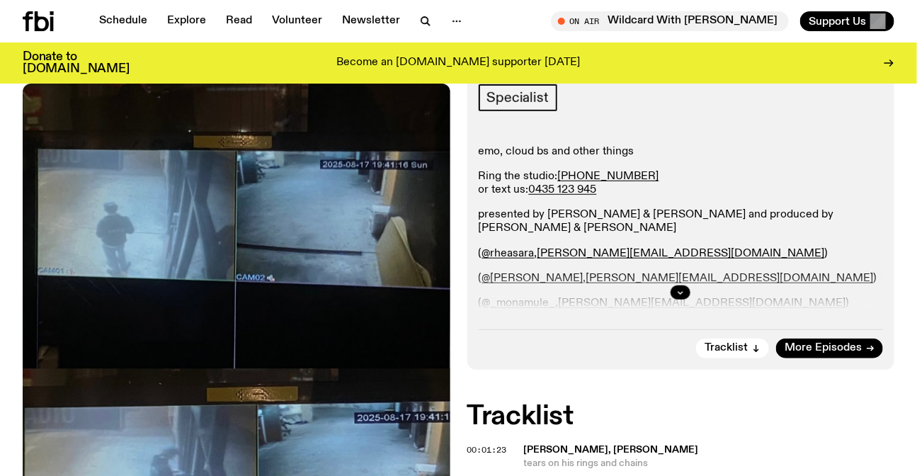
scroll to position [118, 0]
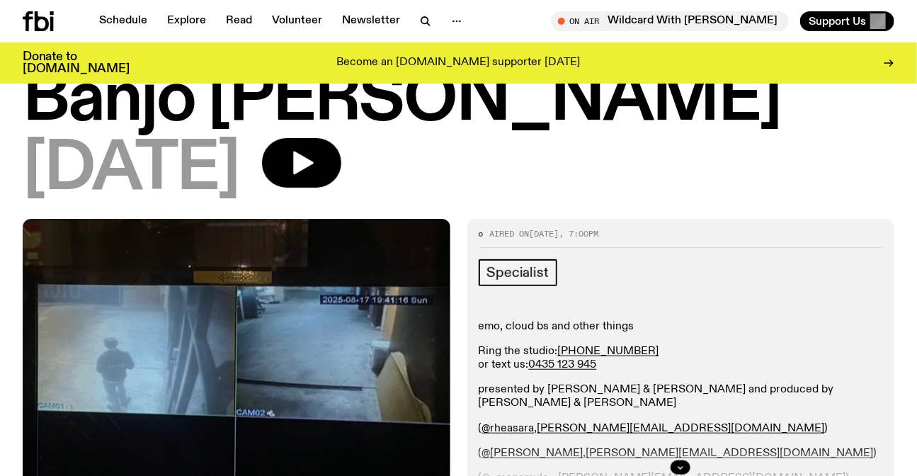
click at [32, 16] on icon at bounding box center [28, 21] width 10 height 20
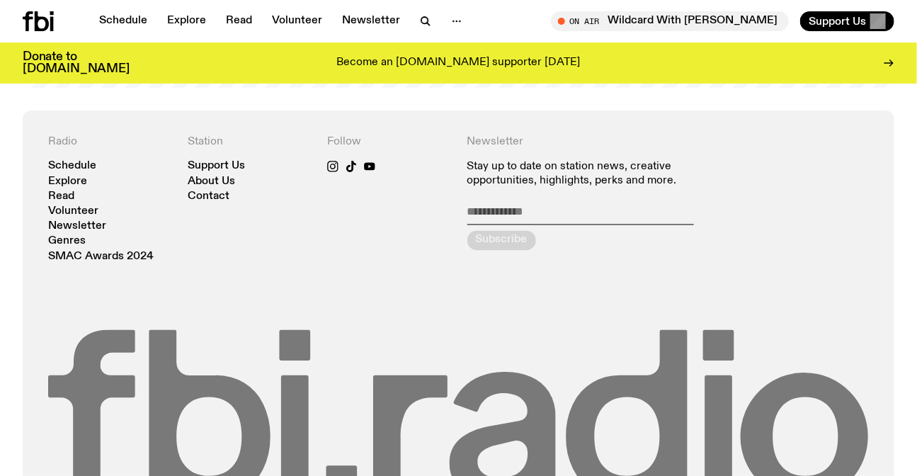
scroll to position [3047, 0]
